Goal: Obtain resource: Download file/media

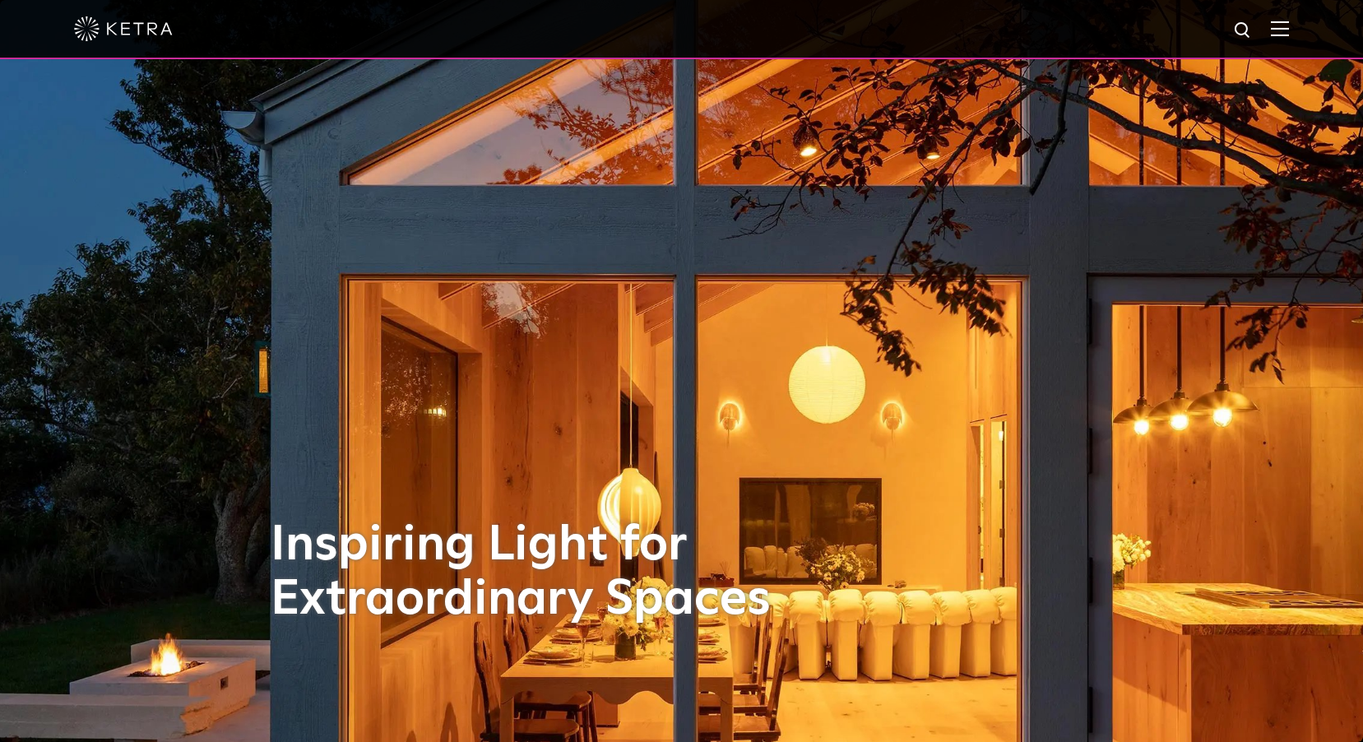
click at [1289, 25] on img at bounding box center [1280, 29] width 18 height 16
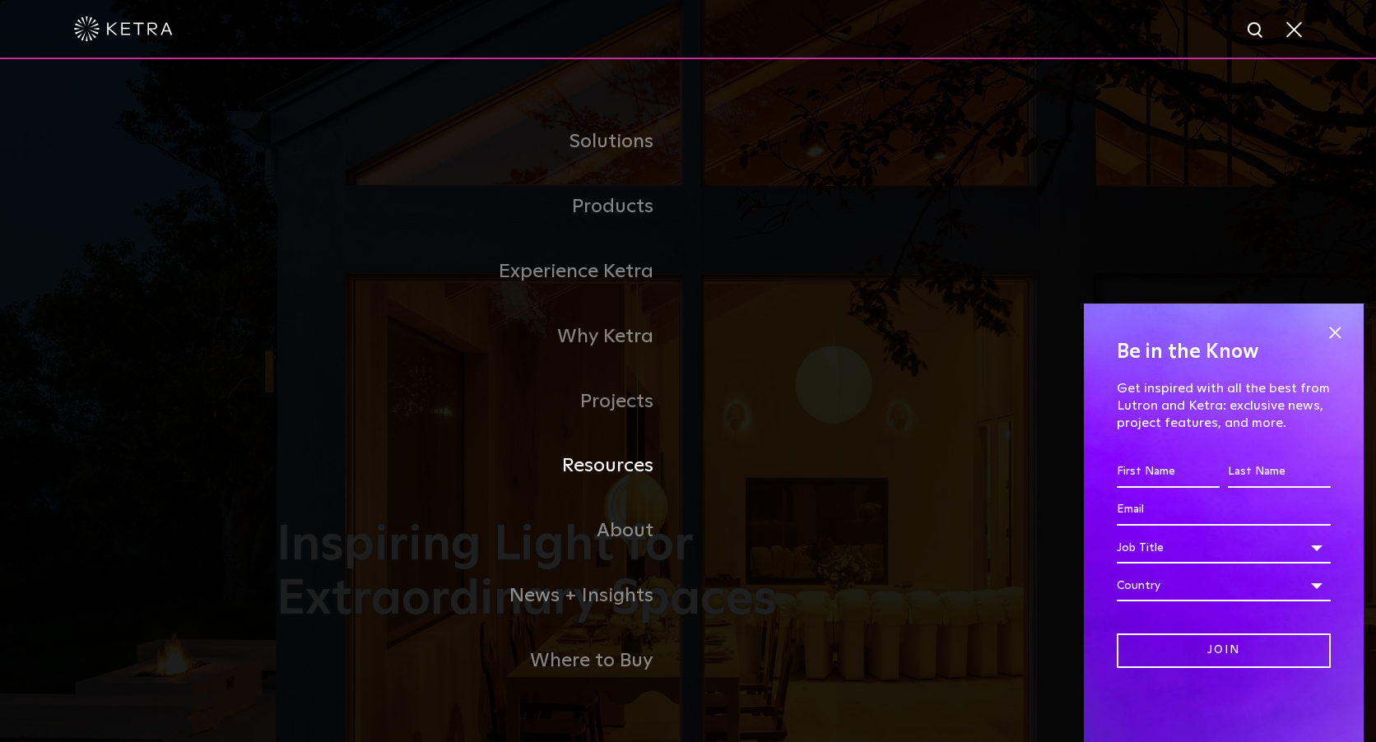
click at [638, 465] on link "Resources" at bounding box center [481, 466] width 411 height 65
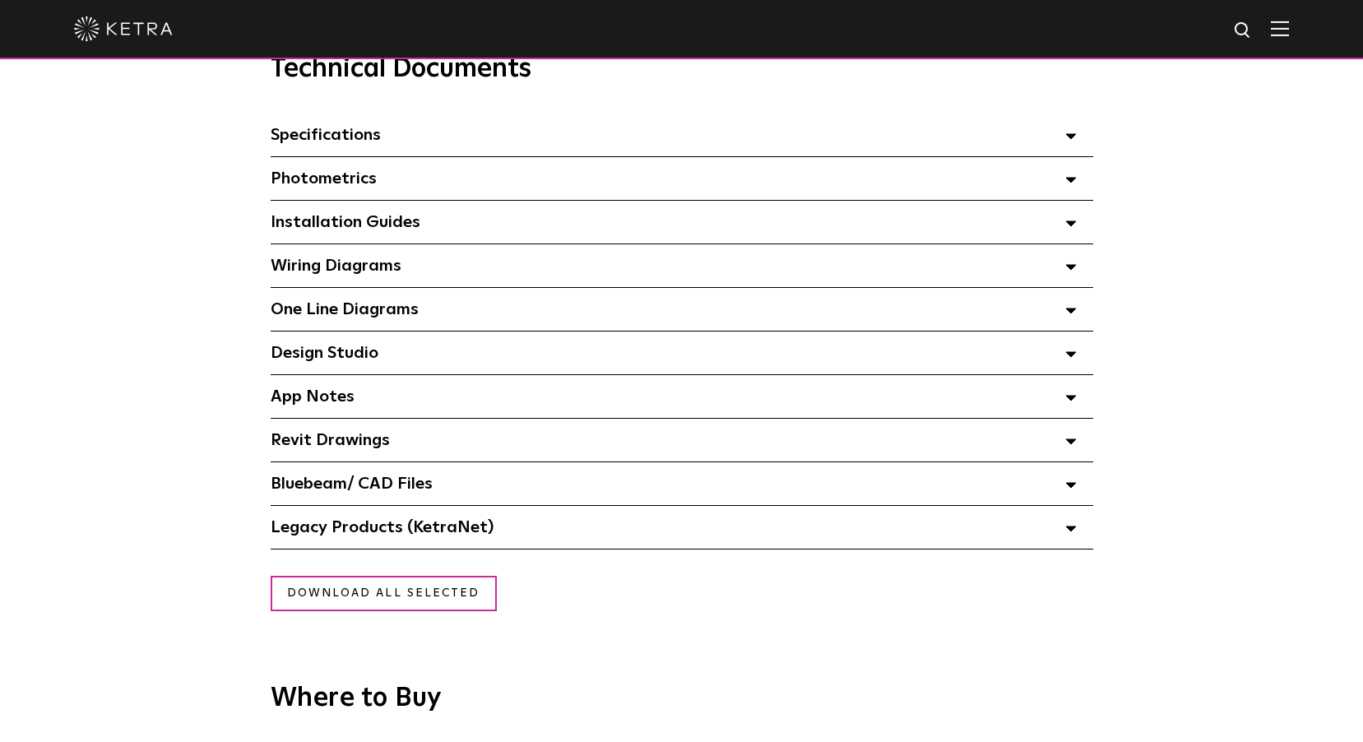
scroll to position [1234, 0]
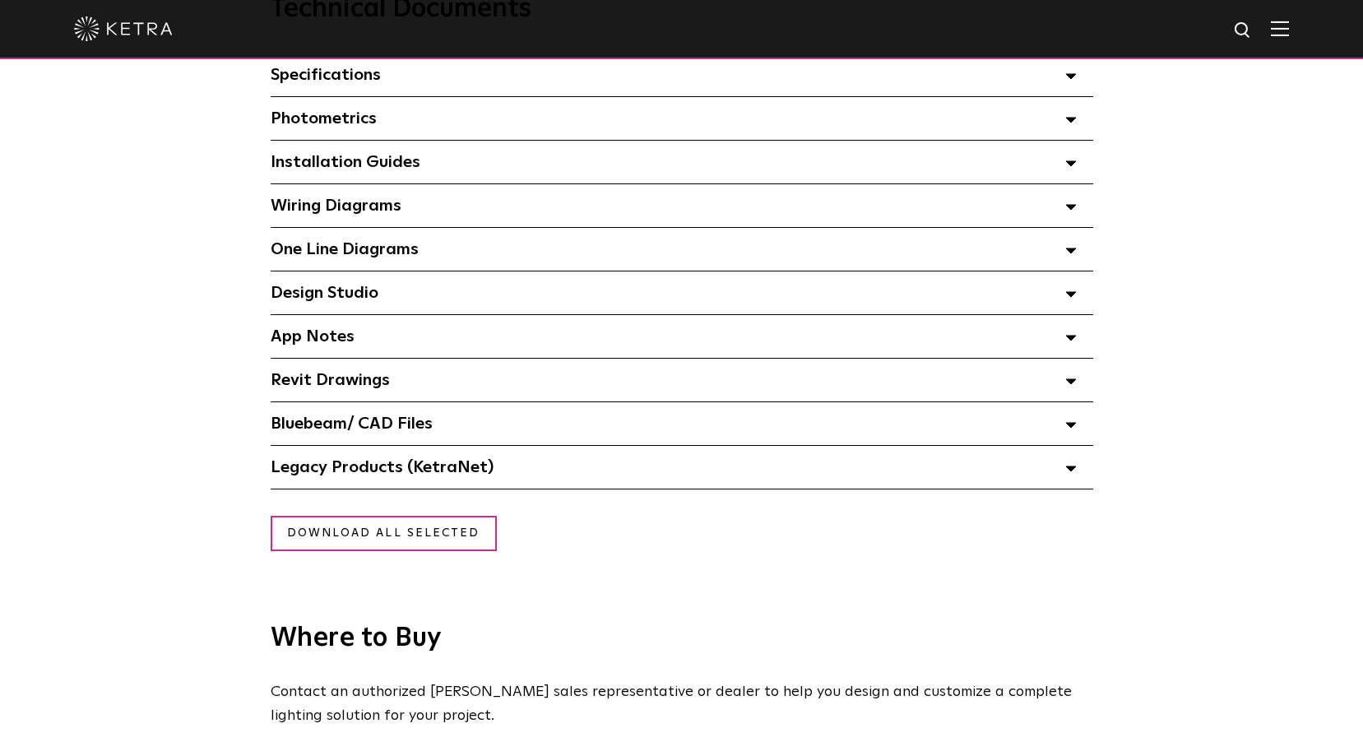
click at [466, 303] on div "Design Studio Select checkboxes to use the bulk download option below" at bounding box center [682, 292] width 823 height 43
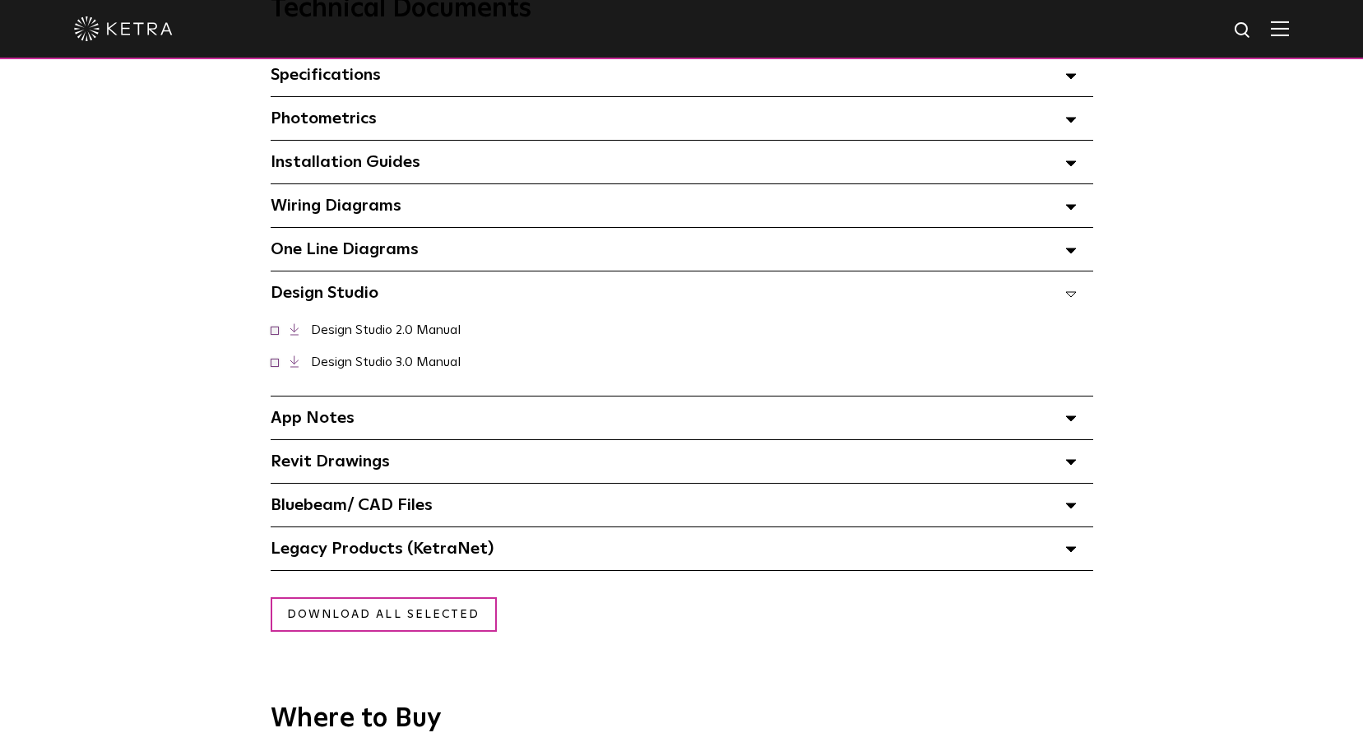
click at [451, 368] on link "Design Studio 3.0 Manual" at bounding box center [386, 361] width 150 height 13
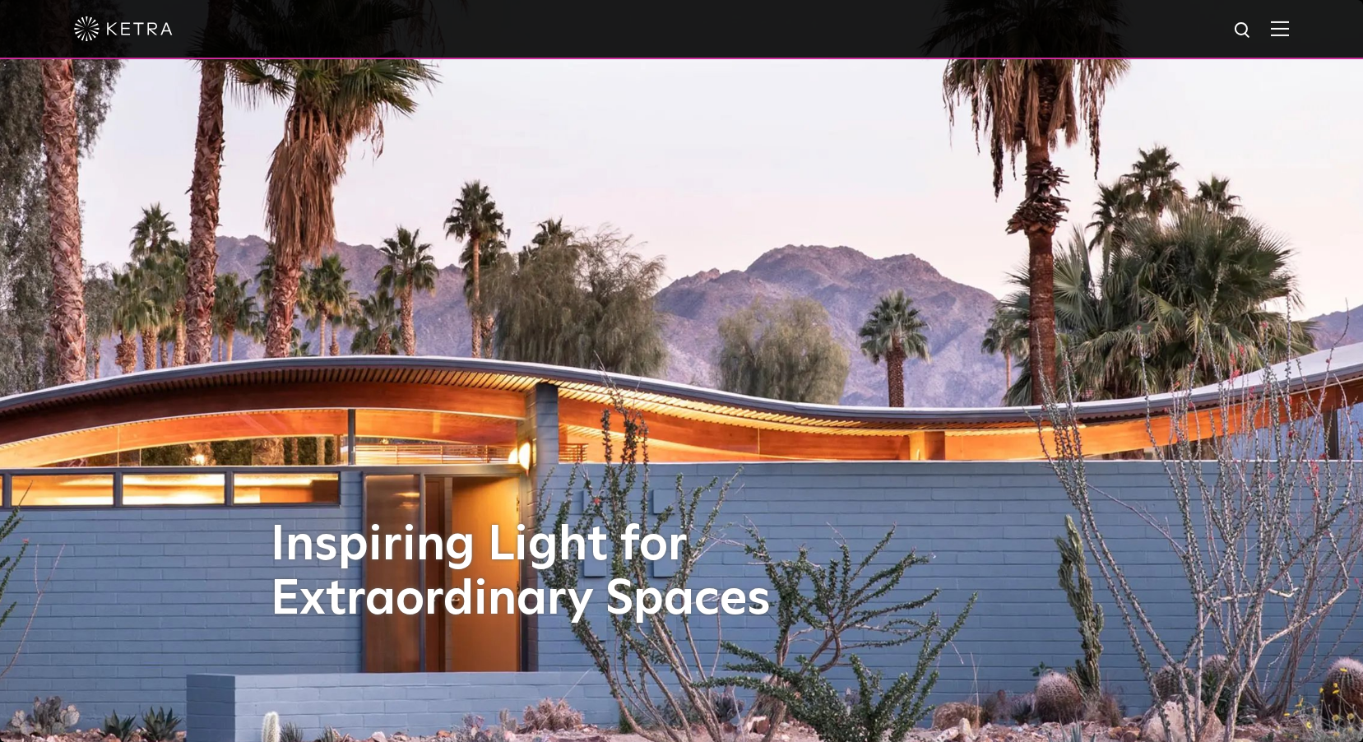
click at [1289, 27] on img at bounding box center [1280, 29] width 18 height 16
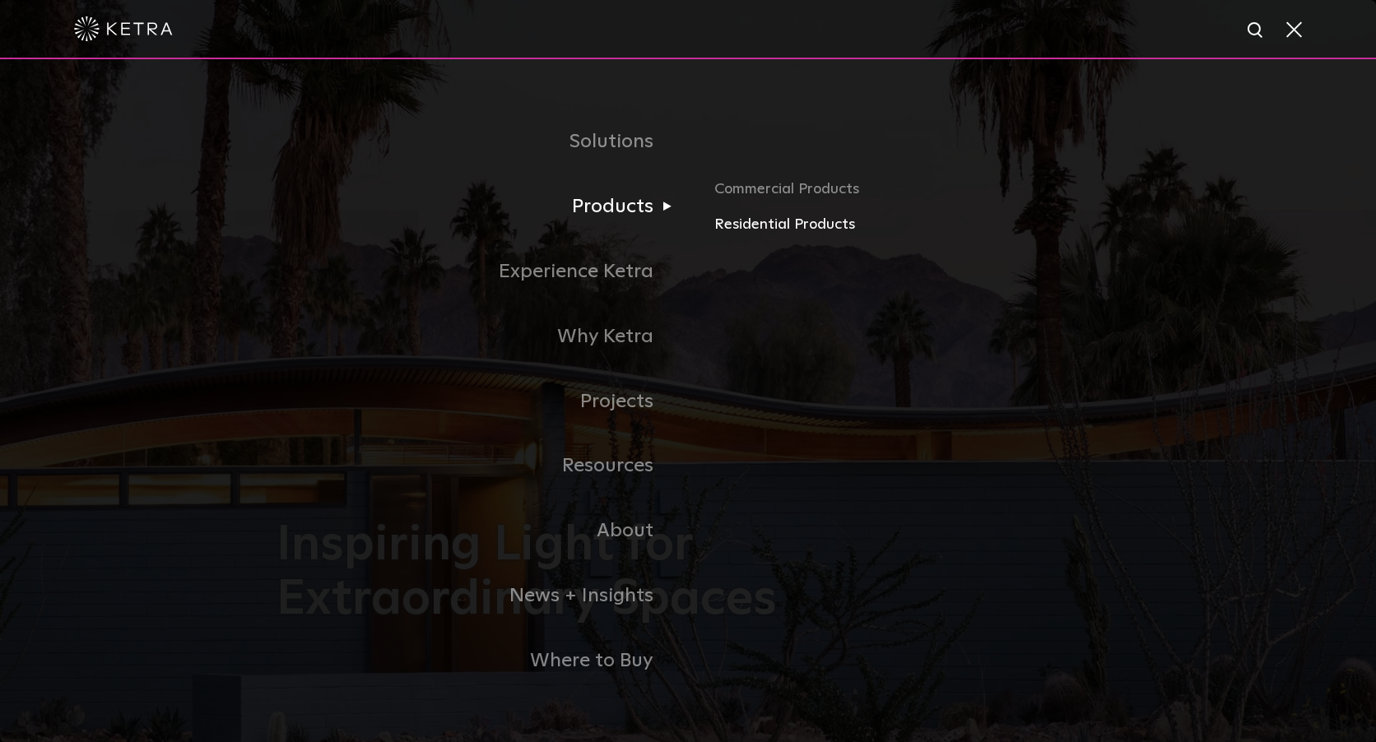
click at [735, 222] on link "Residential Products" at bounding box center [906, 225] width 385 height 24
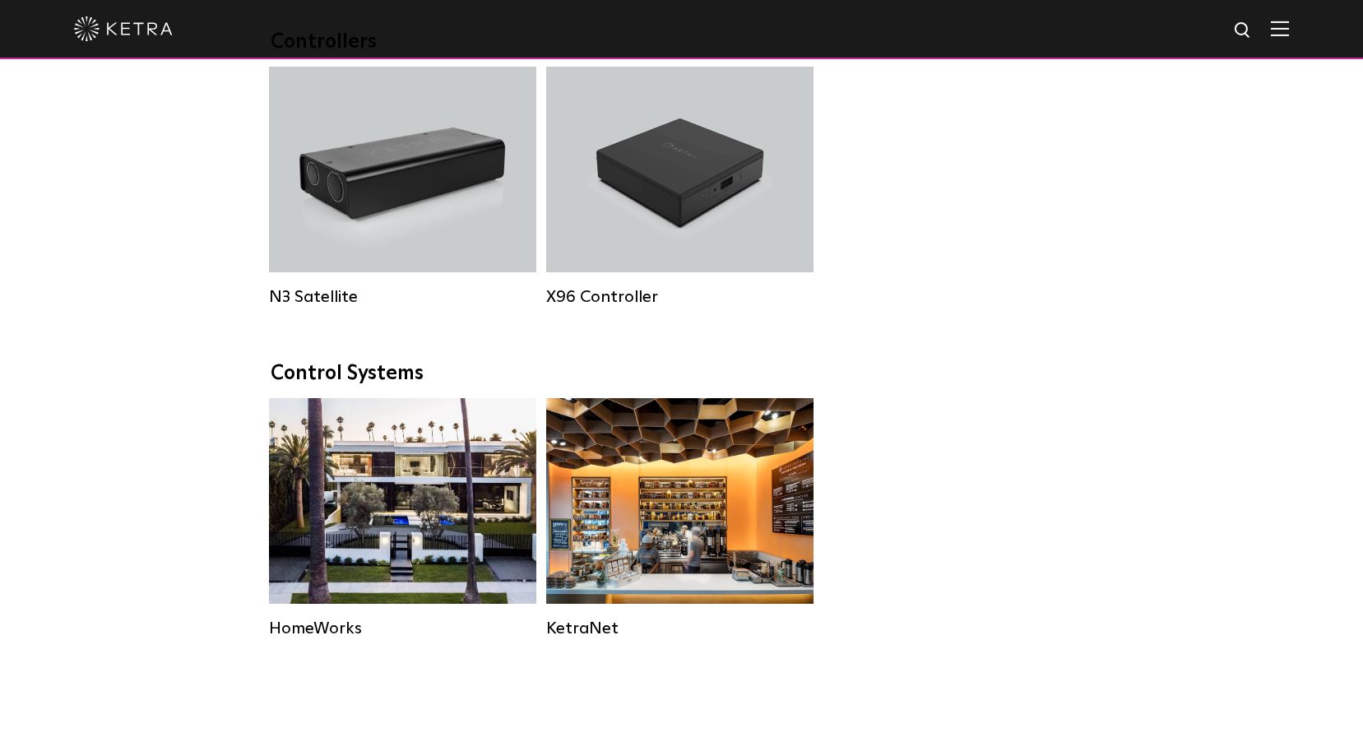
scroll to position [1892, 0]
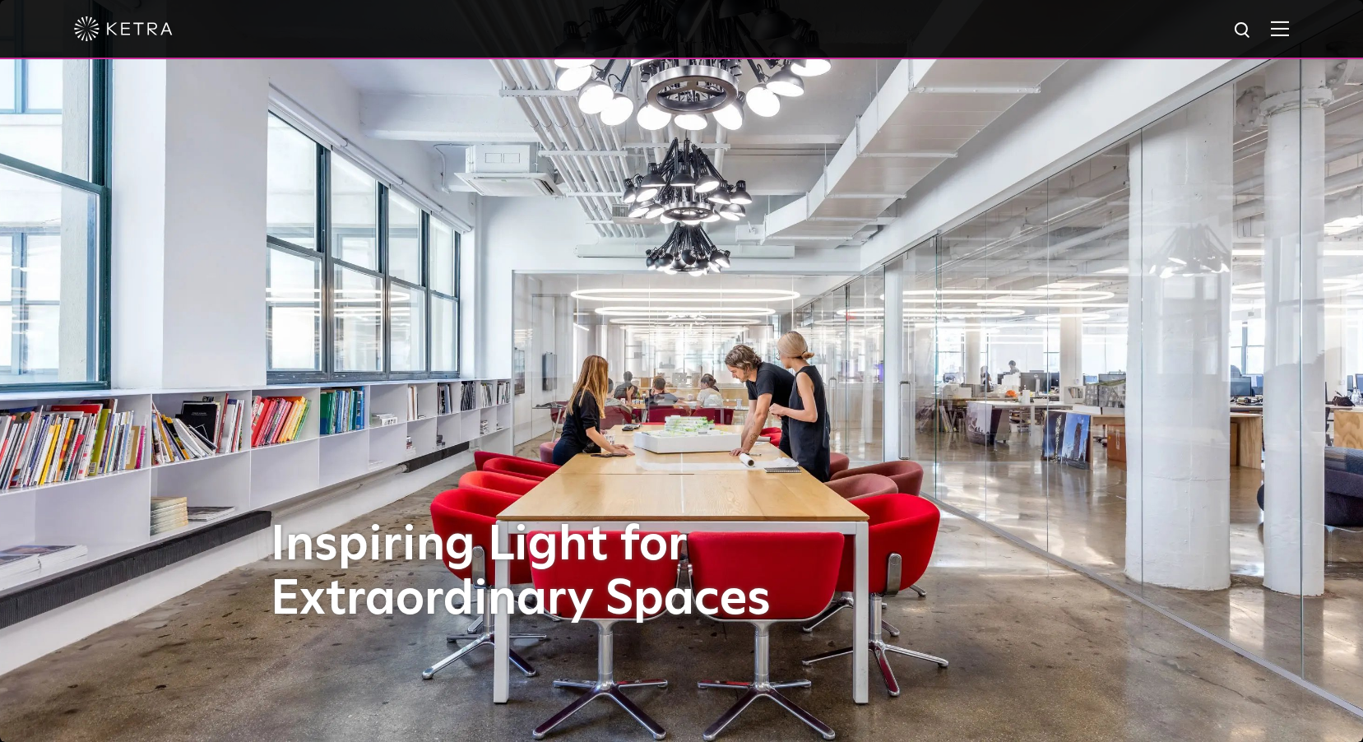
click at [1289, 24] on img at bounding box center [1280, 29] width 18 height 16
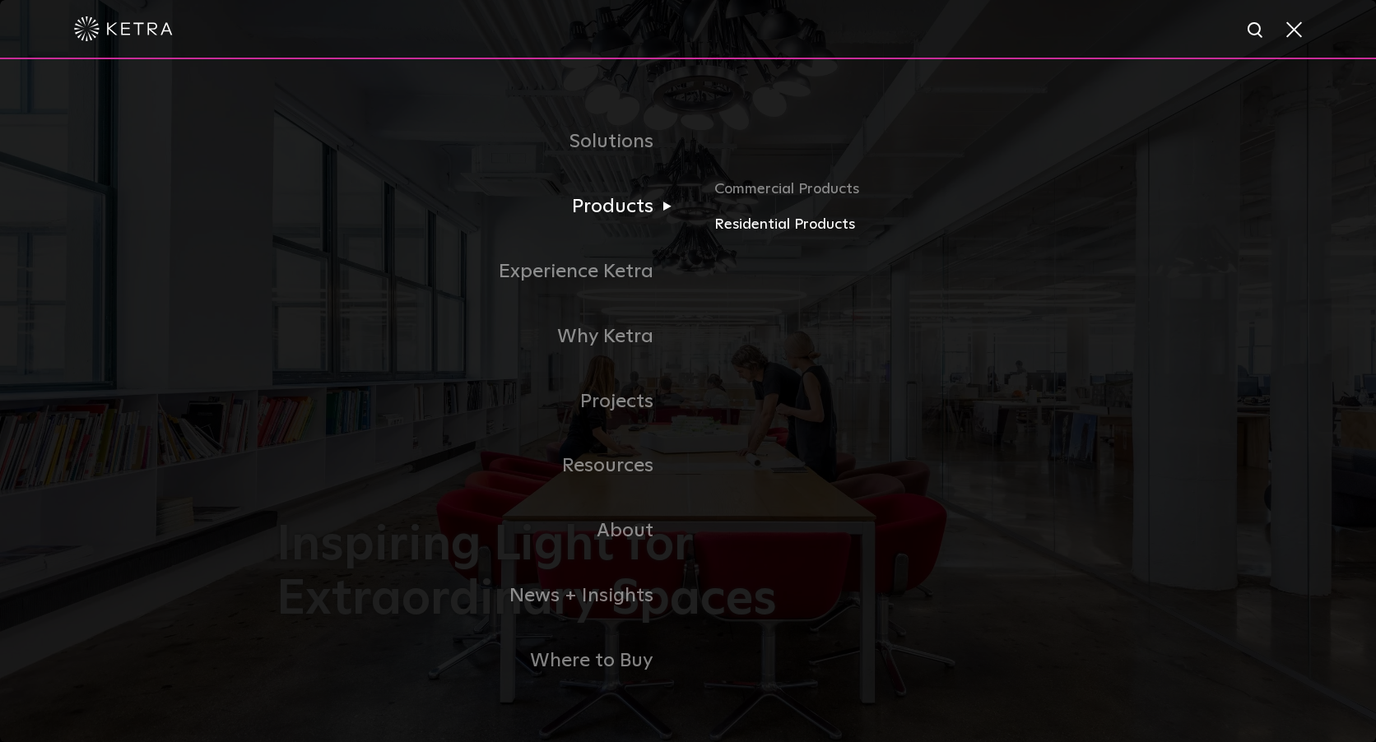
click at [781, 227] on link "Residential Products" at bounding box center [906, 225] width 385 height 24
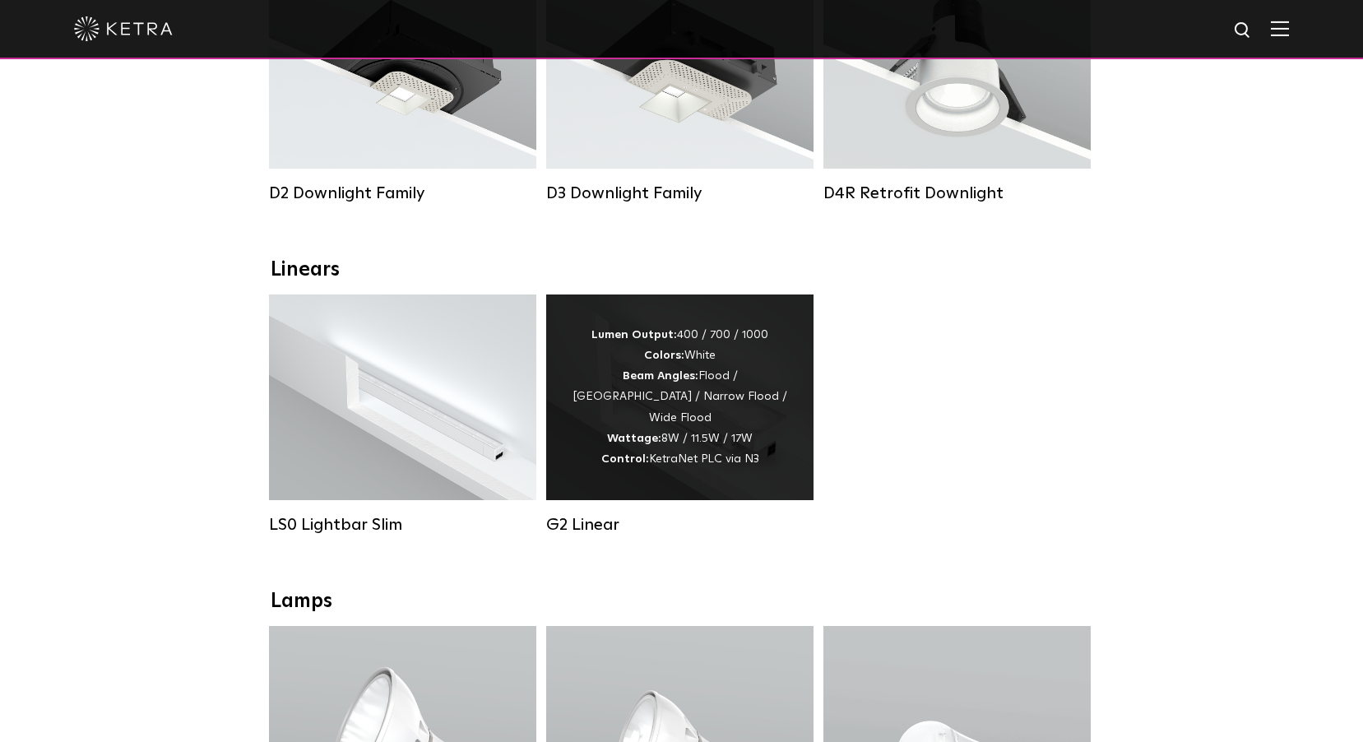
scroll to position [494, 0]
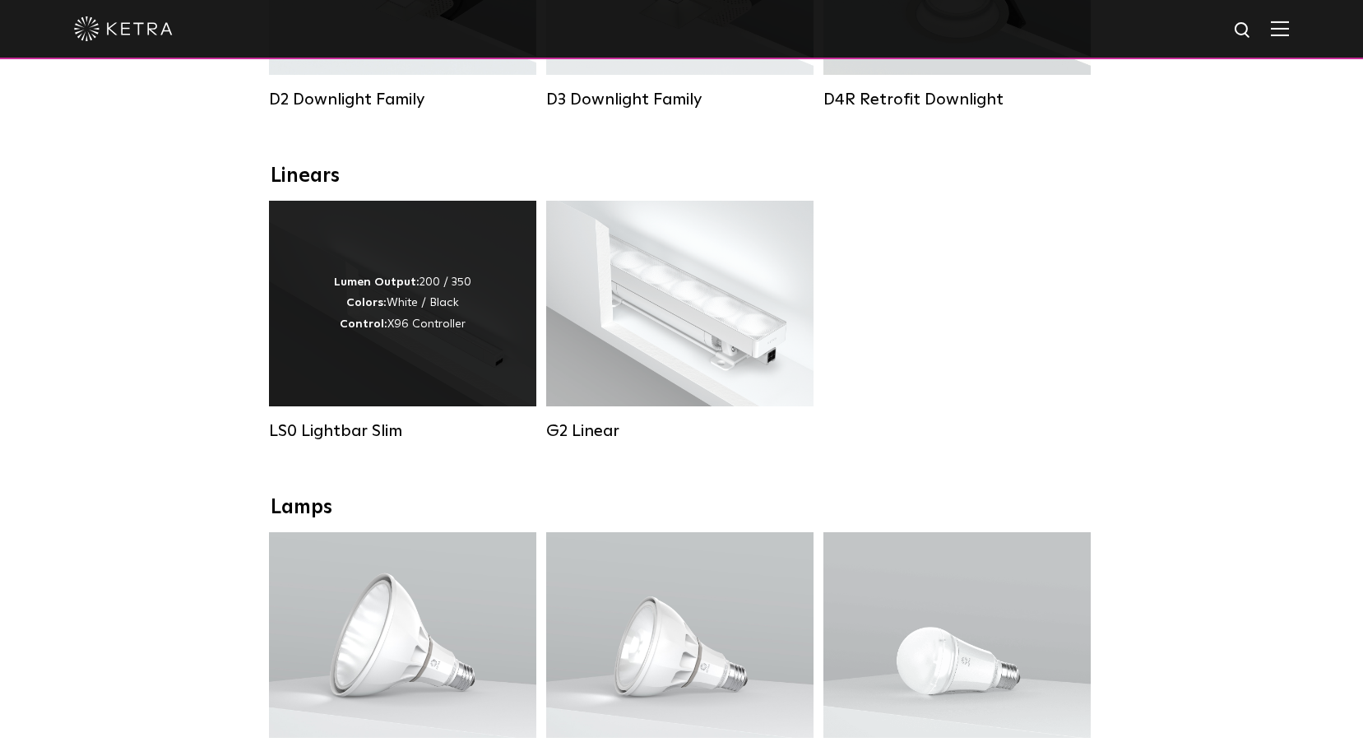
click at [434, 323] on div "Lumen Output: 200 / 350 Colors: White / Black Control: X96 Controller" at bounding box center [402, 303] width 137 height 63
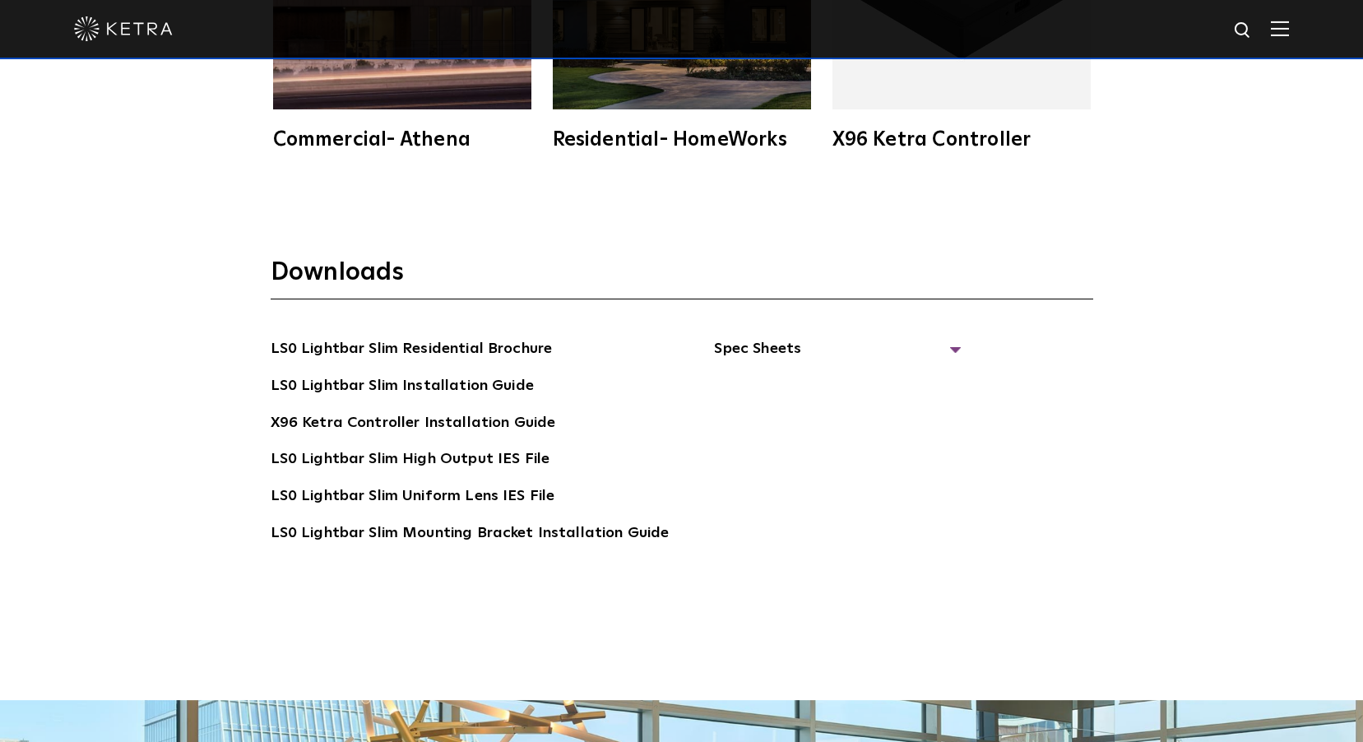
scroll to position [3291, 0]
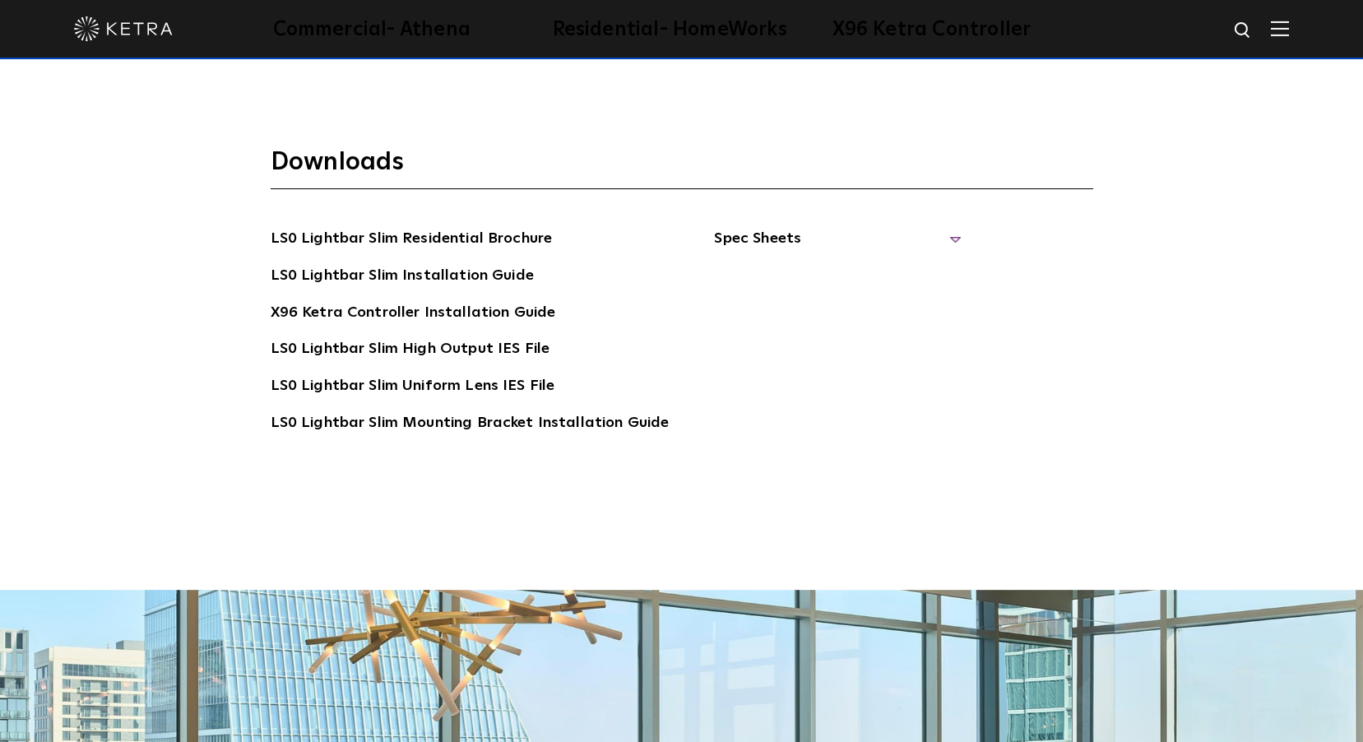
click at [759, 236] on span "Spec Sheets" at bounding box center [837, 245] width 247 height 36
click at [776, 267] on link "LS0 Lightbar Slim Spec Sheet" at bounding box center [840, 276] width 211 height 26
